Goal: Find specific page/section: Find specific page/section

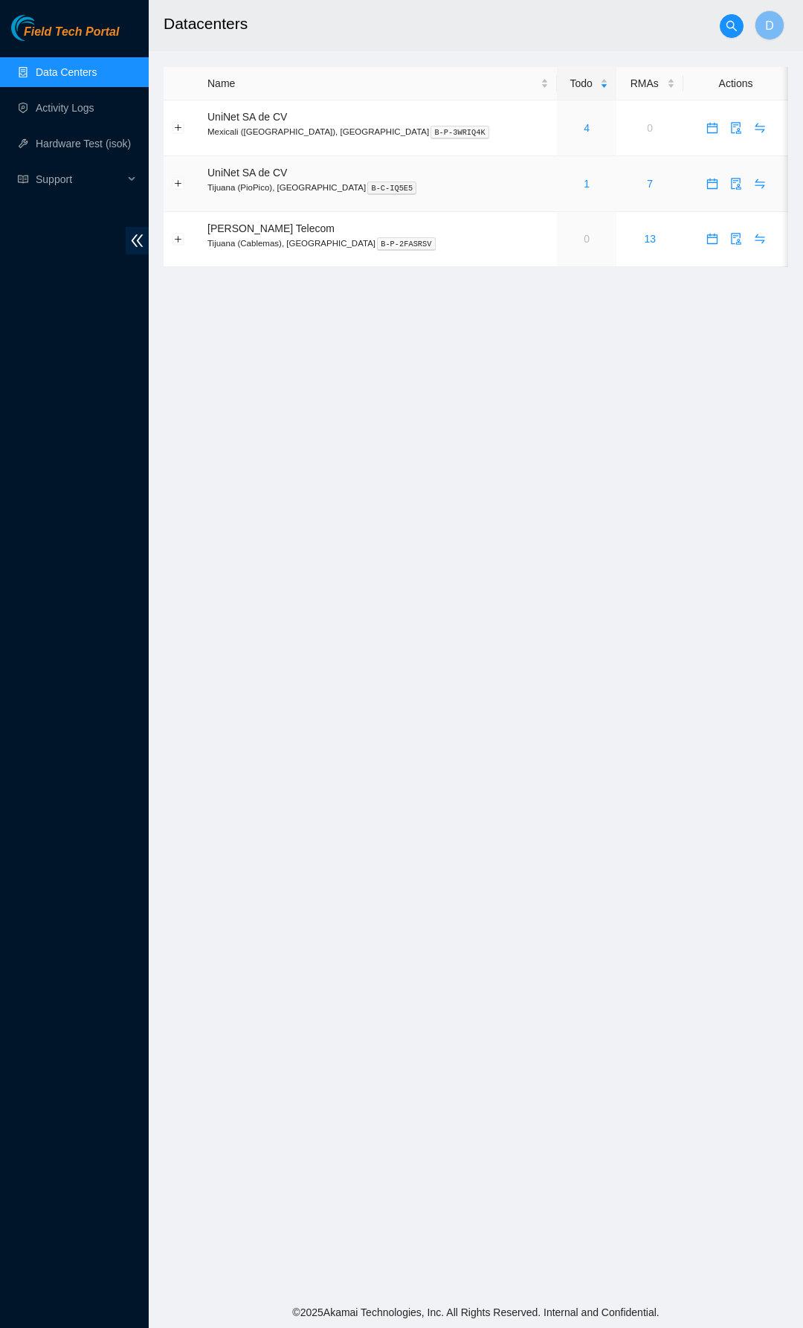
click at [565, 184] on div "1" at bounding box center [586, 184] width 43 height 16
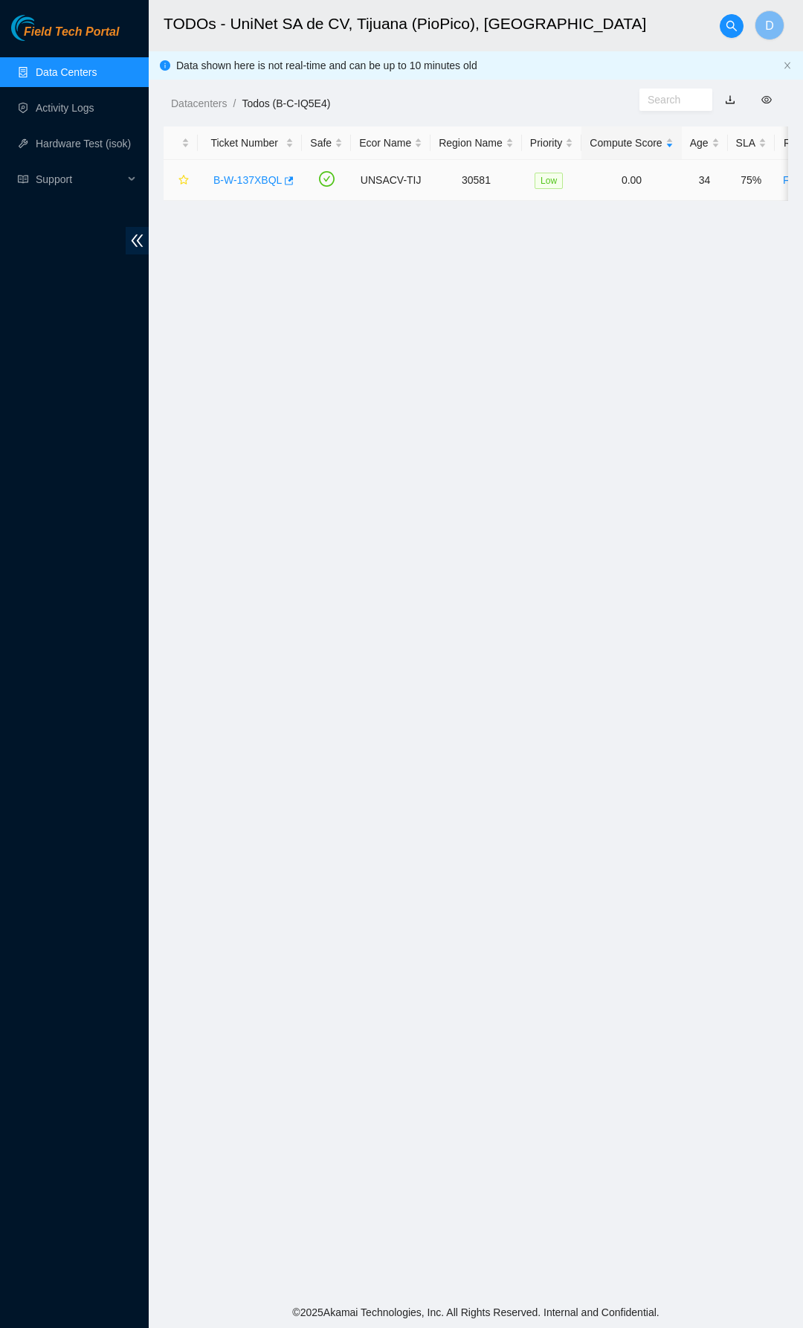
click at [247, 183] on link "B-W-137XBQL" at bounding box center [247, 180] width 68 height 12
